Goal: Transaction & Acquisition: Purchase product/service

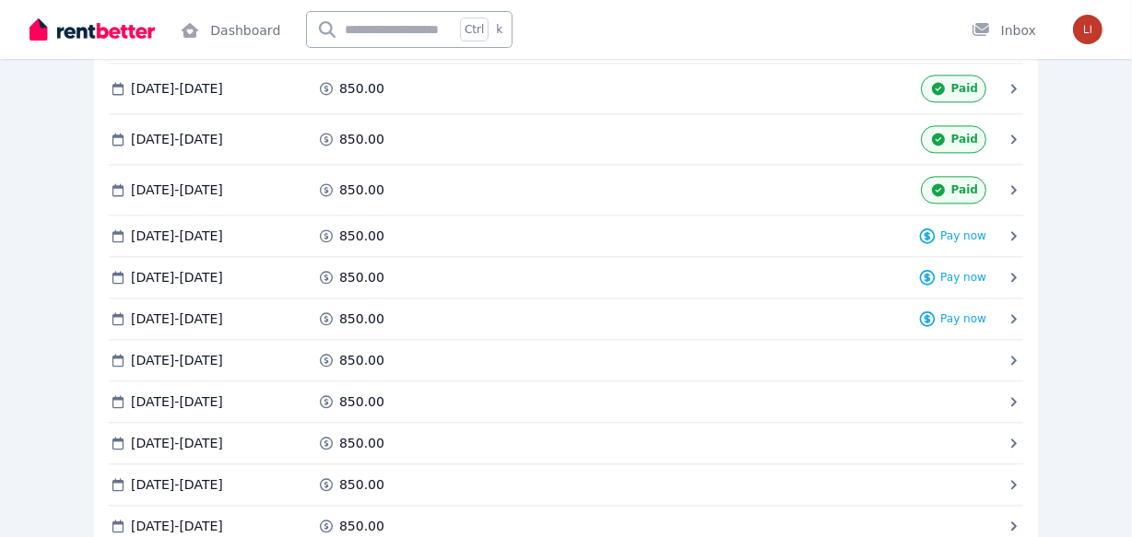
scroll to position [3688, 0]
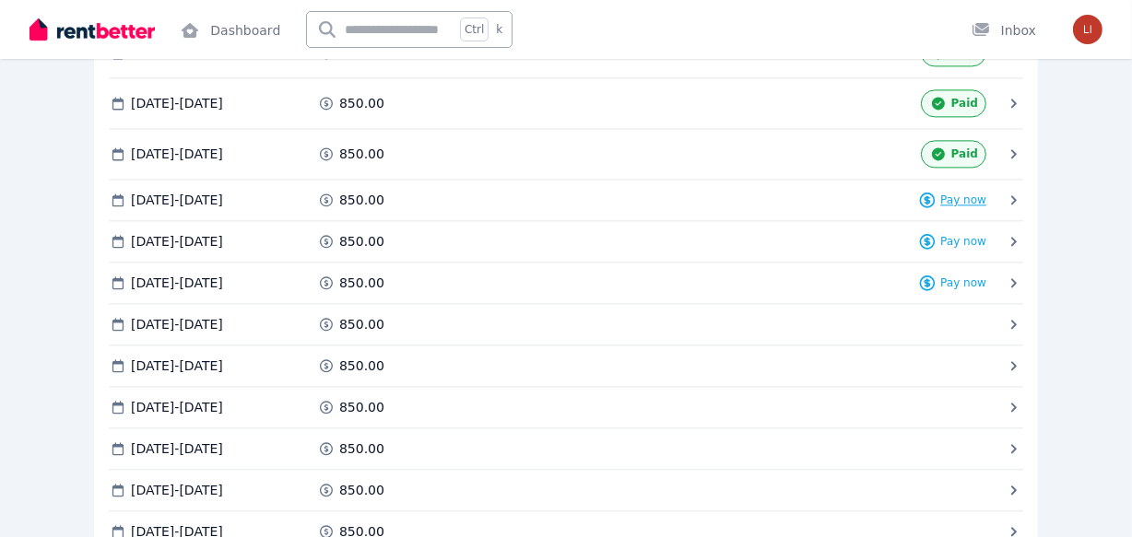
click at [964, 193] on span "Pay now" at bounding box center [963, 200] width 46 height 15
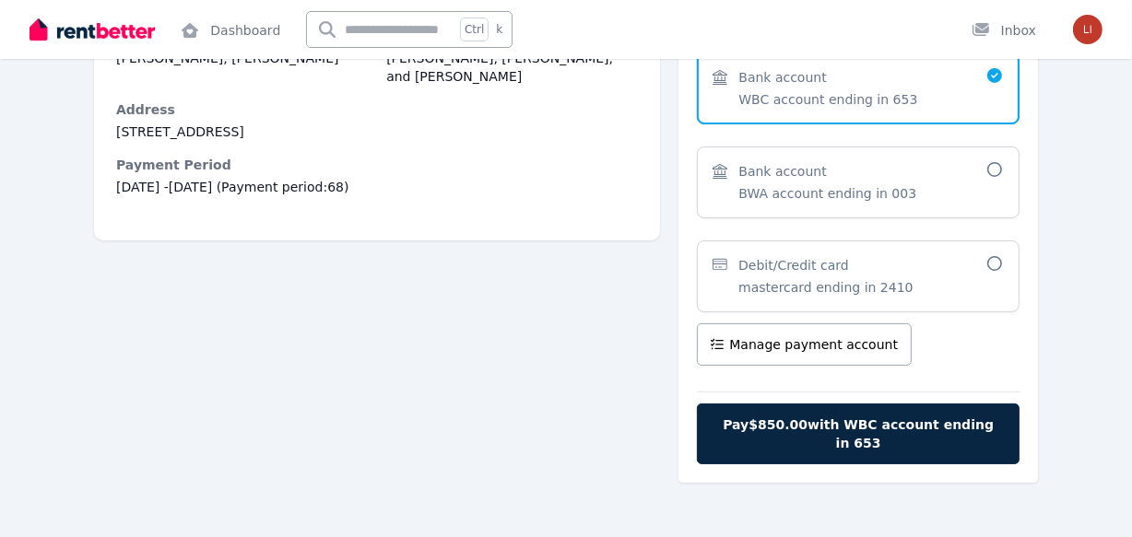
scroll to position [230, 0]
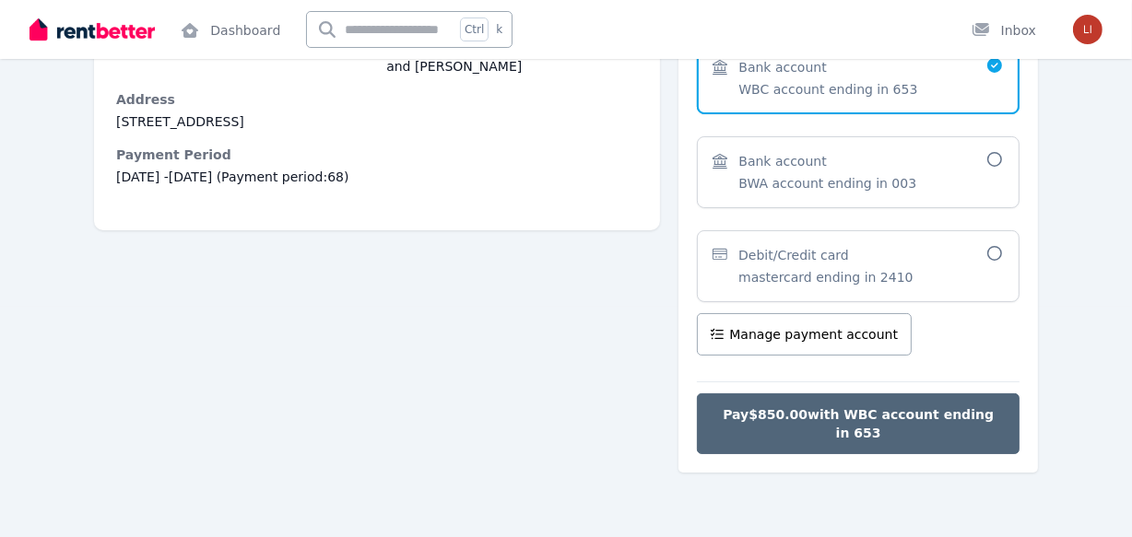
click at [907, 418] on span "Pay $850.00 with WBC account ending in 653" at bounding box center [858, 424] width 284 height 37
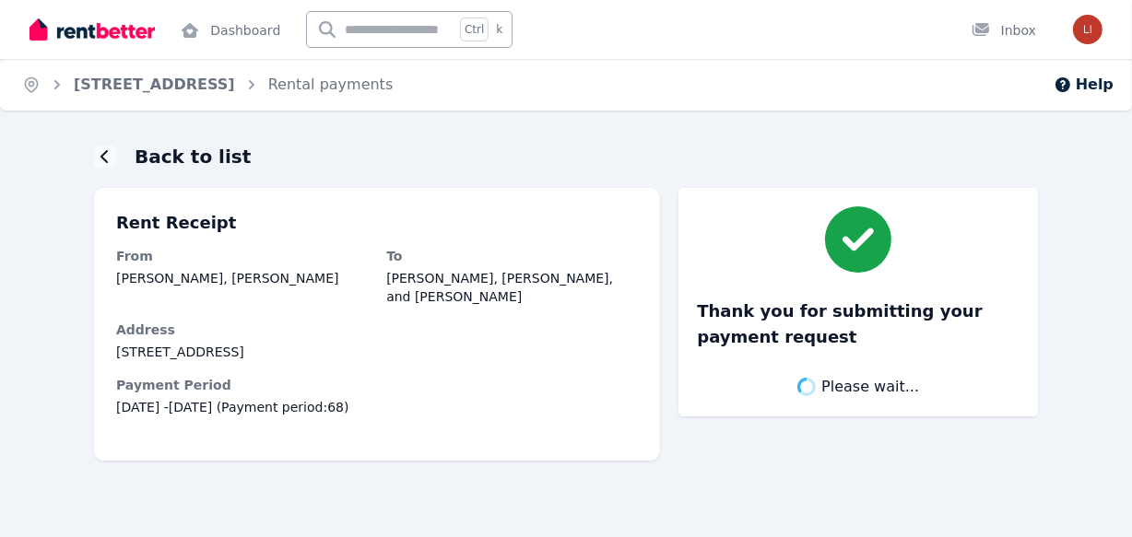
scroll to position [0, 0]
